Goal: Browse casually

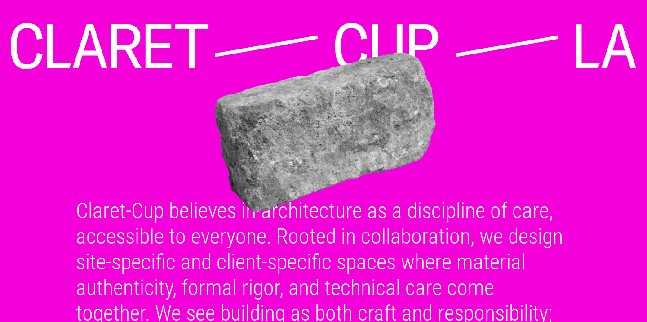
scroll to position [83, 0]
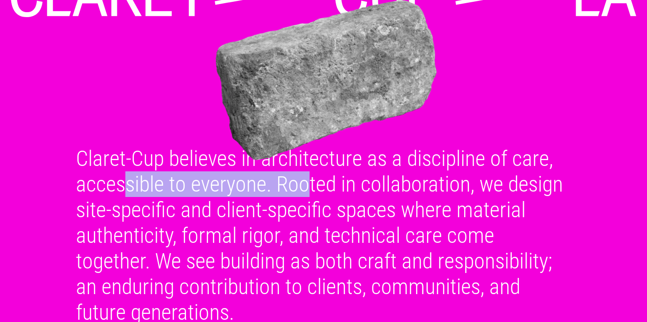
drag, startPoint x: 262, startPoint y: 187, endPoint x: 82, endPoint y: 174, distance: 180.1
click at [83, 174] on div "Claret-Cup believes in architecture as a discipline of care, accessible to ever…" at bounding box center [323, 234] width 516 height 179
click at [142, 158] on img at bounding box center [325, 80] width 632 height 161
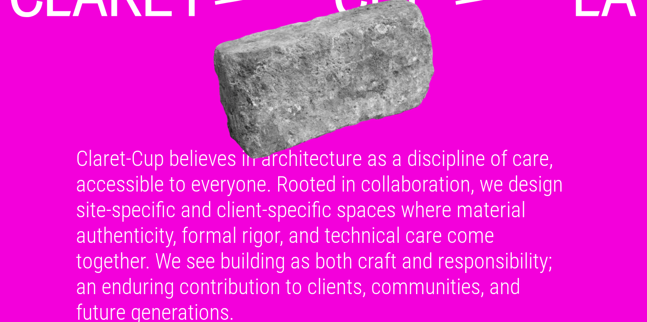
click at [271, 244] on div "Claret-Cup believes in architecture as a discipline of care, accessible to ever…" at bounding box center [323, 234] width 516 height 179
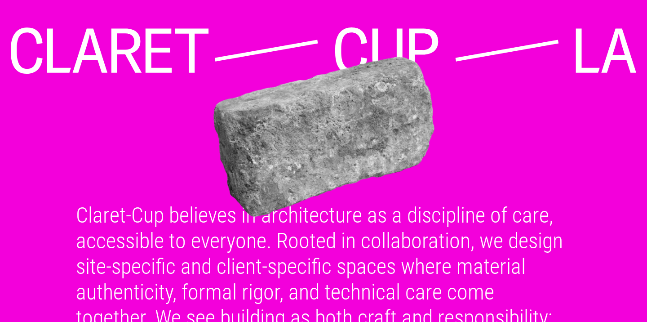
scroll to position [0, 0]
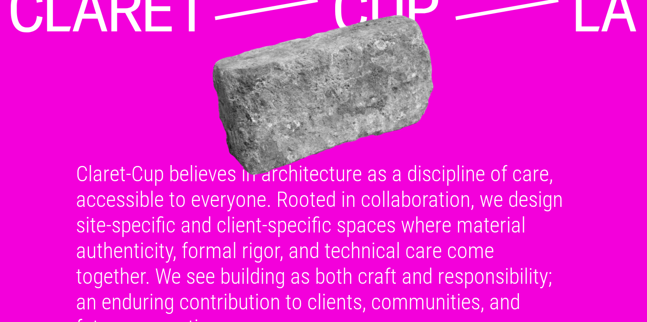
scroll to position [83, 0]
